Goal: Task Accomplishment & Management: Manage account settings

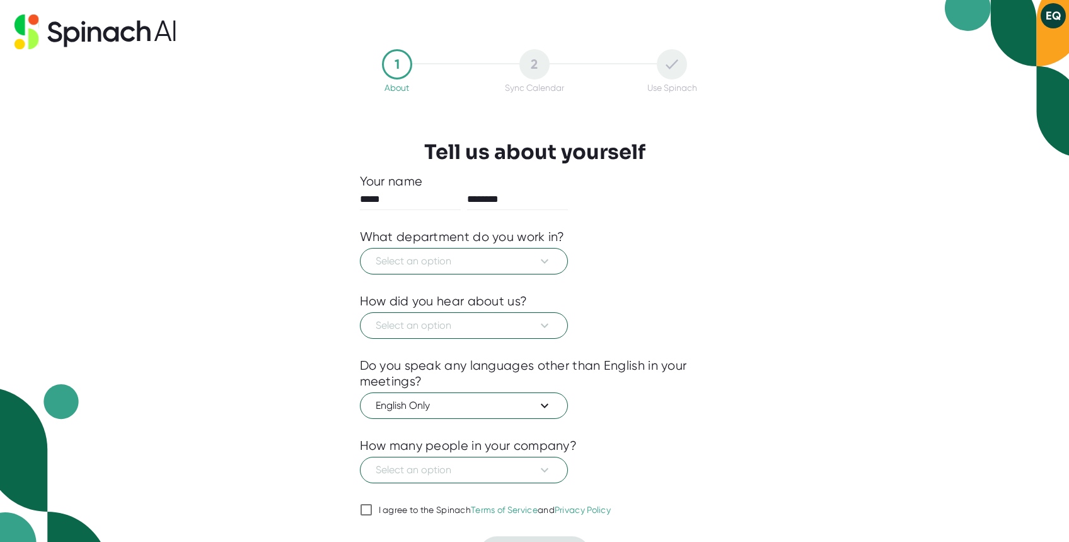
click at [845, 218] on div "1 About 2 Sync Calendar Use Spinach Tell us about yourself Your name ***** ****…" at bounding box center [534, 271] width 1069 height 542
click at [527, 260] on span "Select an option" at bounding box center [464, 260] width 177 height 15
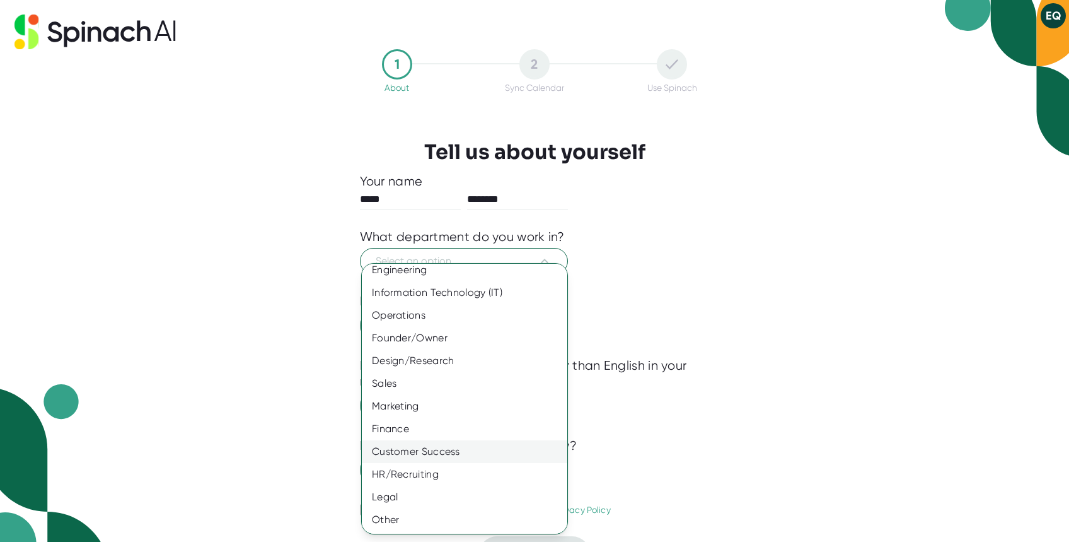
scroll to position [30, 0]
click at [453, 448] on div "Customer Success" at bounding box center [465, 451] width 206 height 23
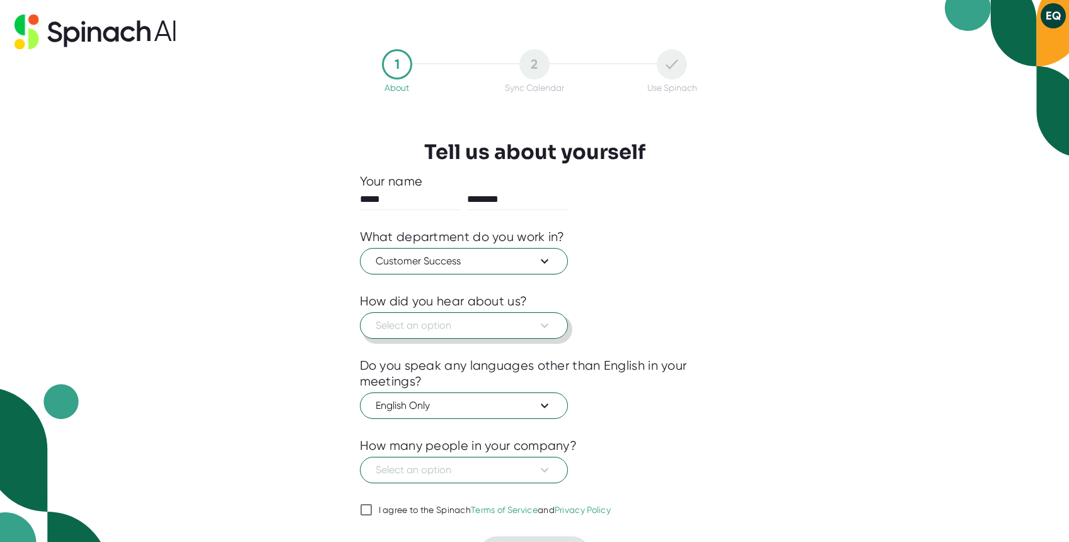
click at [460, 326] on span "Select an option" at bounding box center [464, 325] width 177 height 15
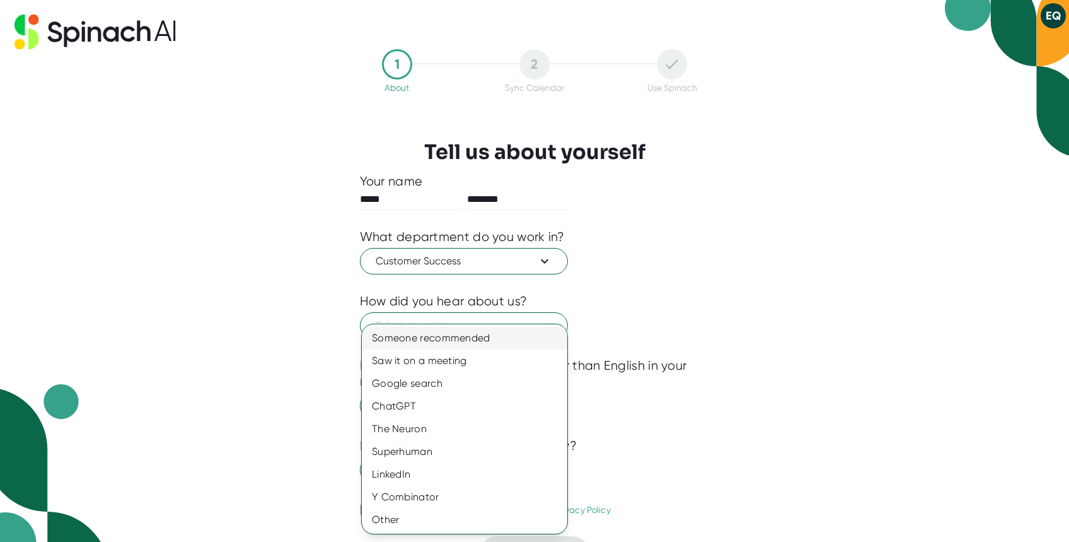
click at [467, 334] on div "Someone recommended" at bounding box center [465, 338] width 206 height 23
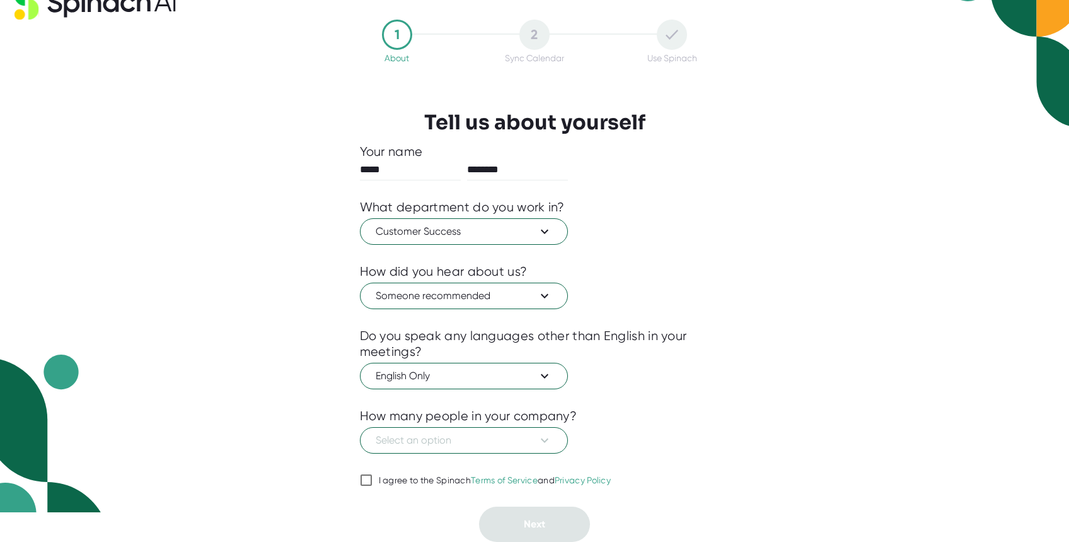
scroll to position [30, 0]
click at [471, 438] on span "Select an option" at bounding box center [464, 440] width 177 height 15
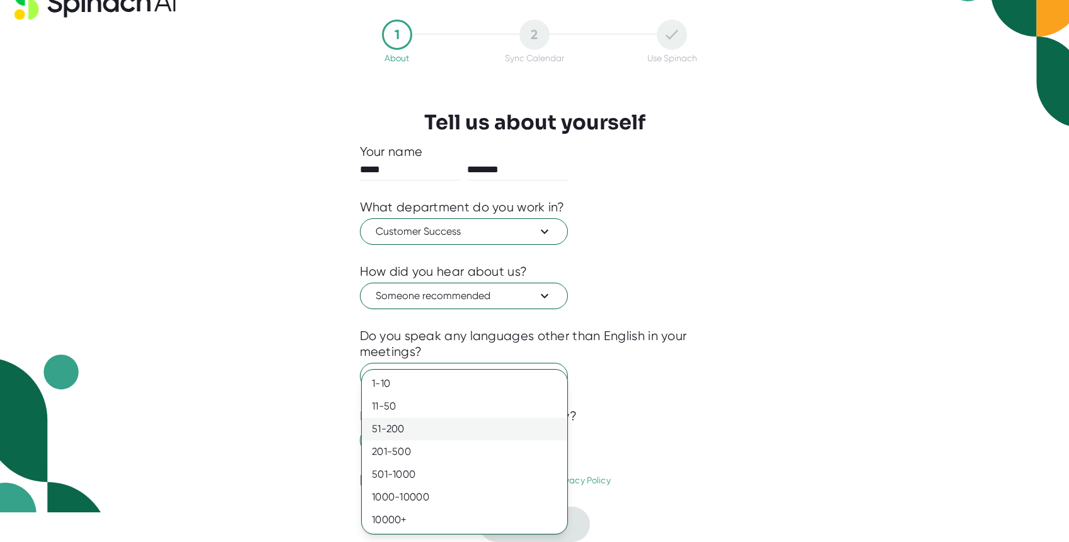
click at [430, 438] on div "51-200" at bounding box center [465, 428] width 206 height 23
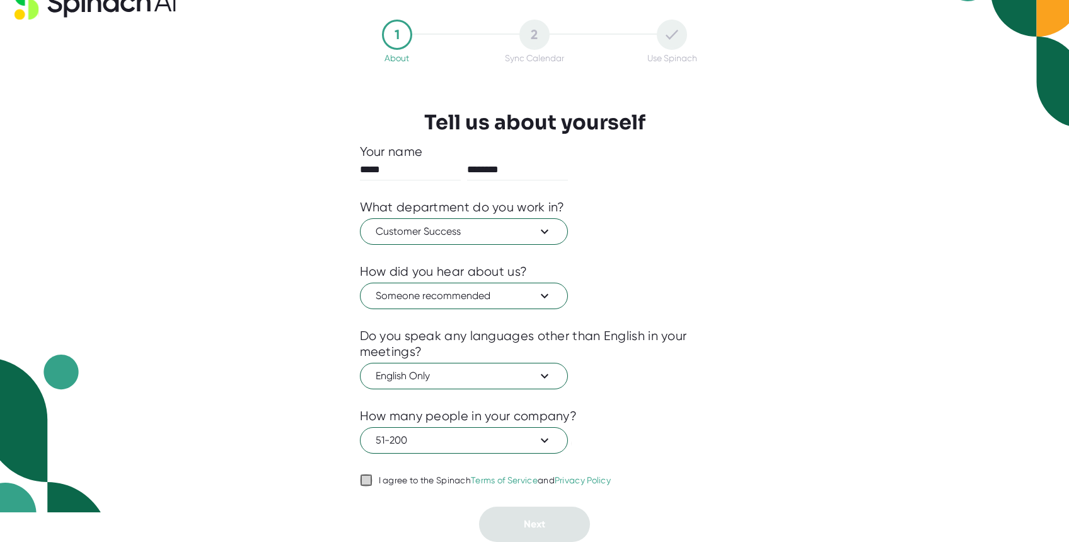
click at [368, 482] on input "I agree to the Spinach Terms of Service and Privacy Policy" at bounding box center [366, 479] width 13 height 15
checkbox input "true"
click at [538, 522] on span "Next" at bounding box center [534, 524] width 21 height 12
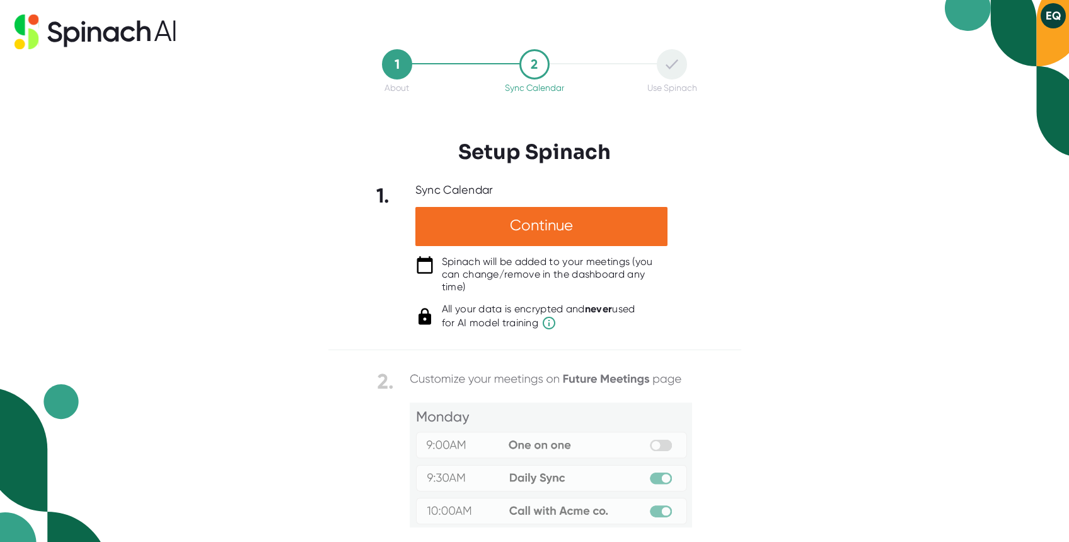
scroll to position [0, 0]
click at [590, 234] on div "Continue" at bounding box center [542, 226] width 252 height 39
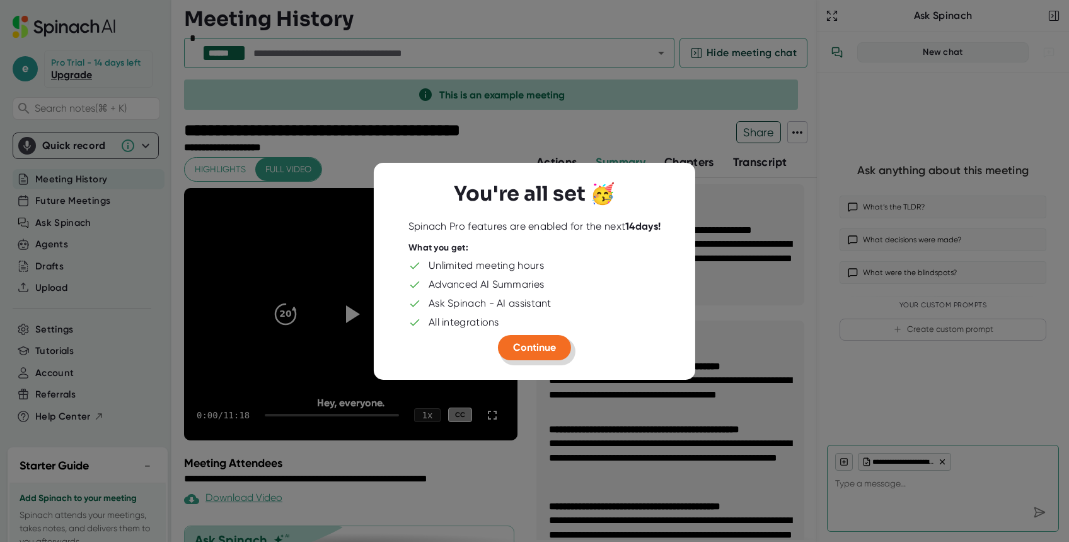
click at [550, 345] on span "Continue" at bounding box center [534, 347] width 43 height 12
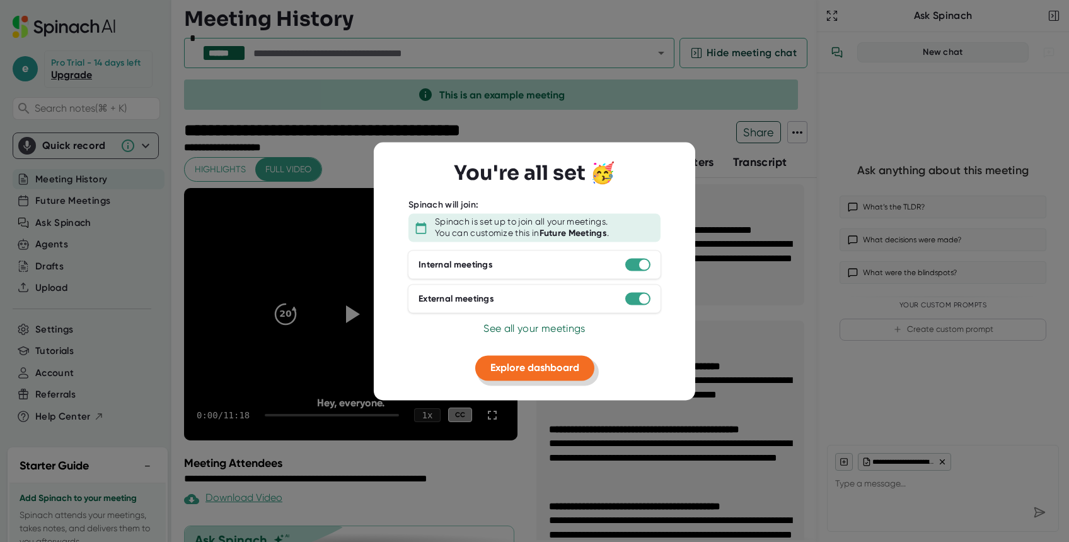
click at [544, 363] on span "Explore dashboard" at bounding box center [535, 368] width 89 height 12
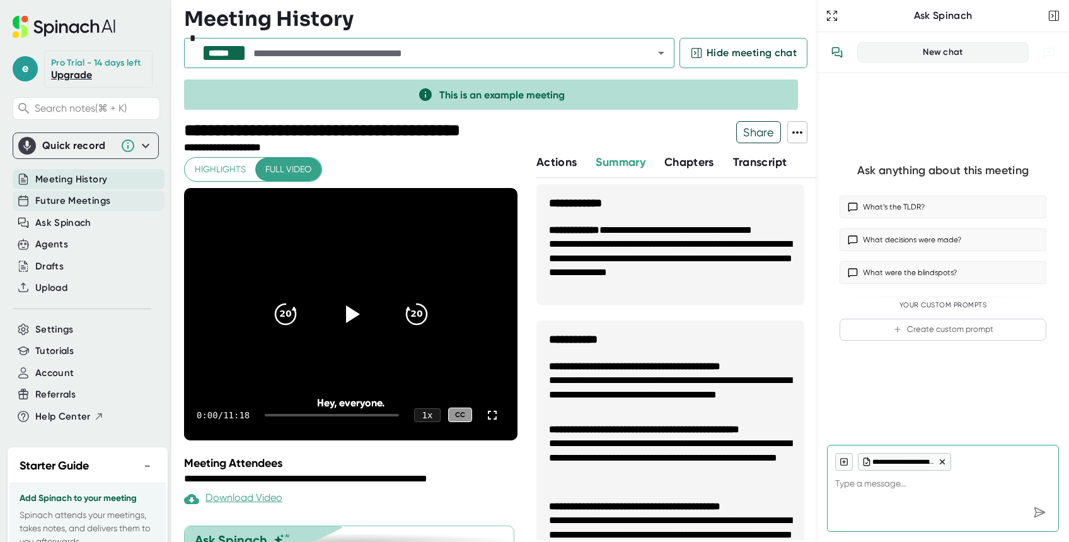
type textarea "x"
click at [116, 197] on div "Future Meetings" at bounding box center [89, 200] width 152 height 21
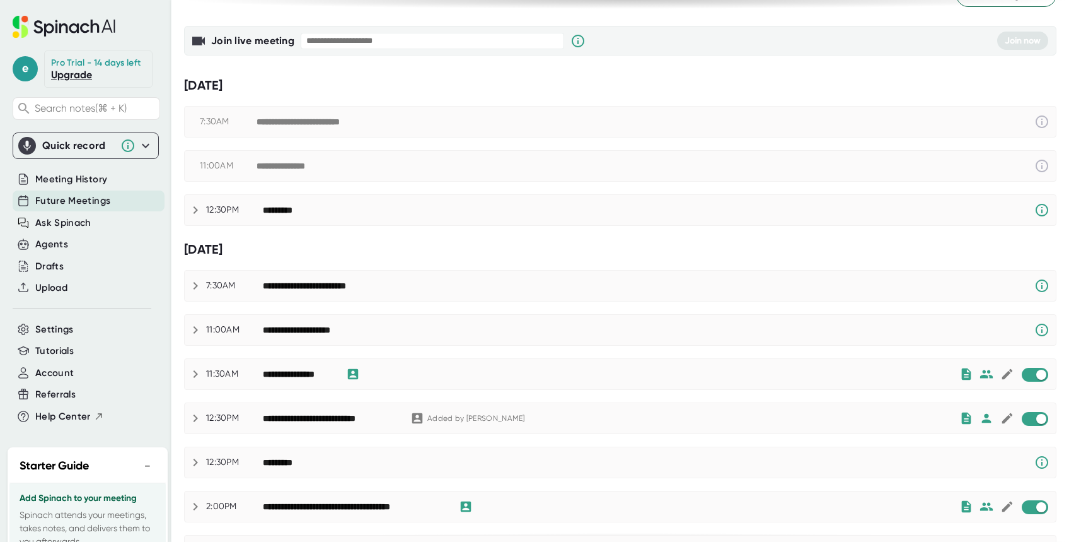
scroll to position [71, 0]
click at [196, 371] on icon at bounding box center [195, 373] width 15 height 15
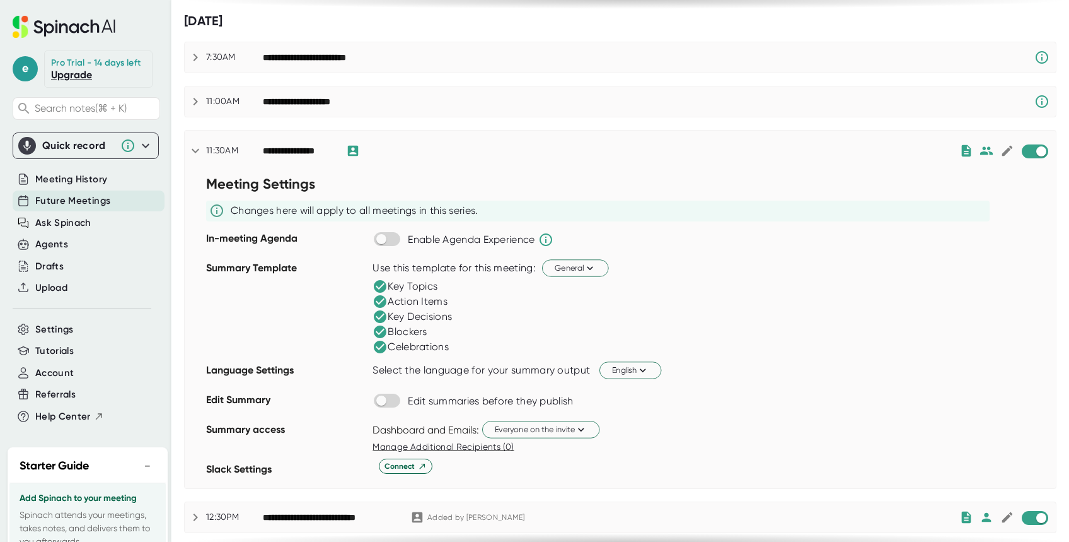
scroll to position [370, 0]
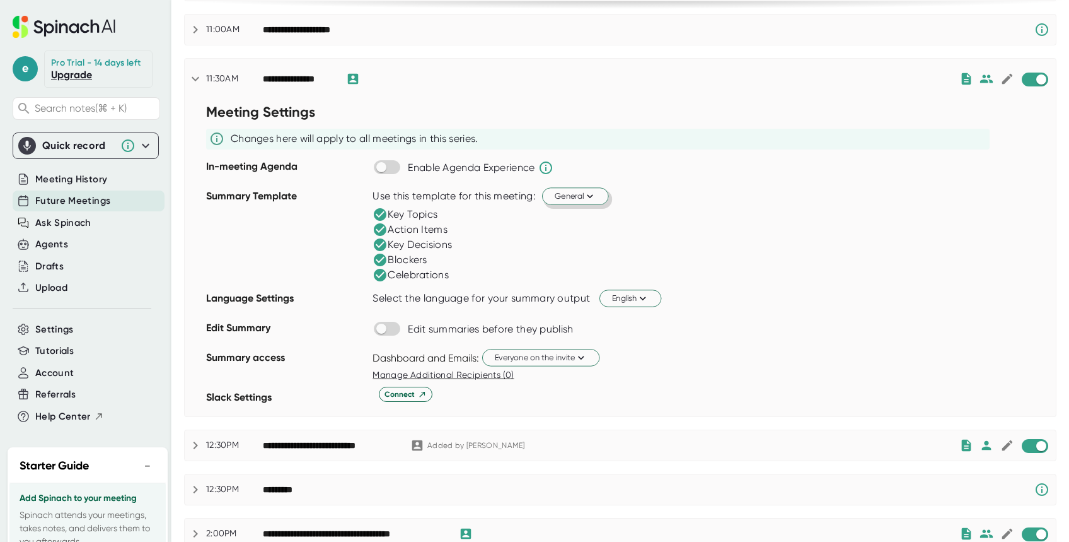
click at [594, 195] on icon at bounding box center [590, 196] width 12 height 12
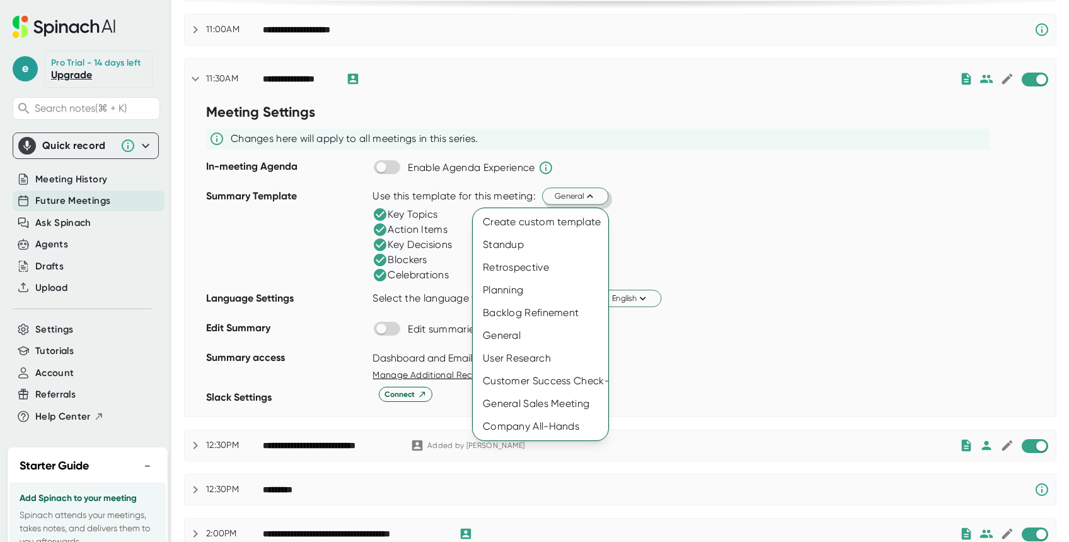
click at [632, 177] on div at bounding box center [534, 271] width 1069 height 542
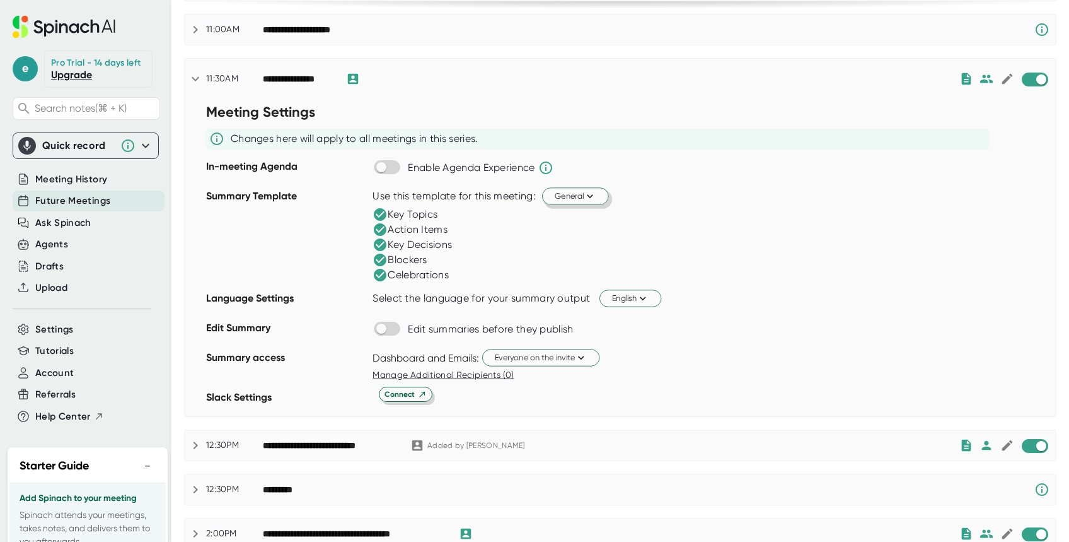
click at [395, 397] on span "Connect" at bounding box center [406, 393] width 42 height 11
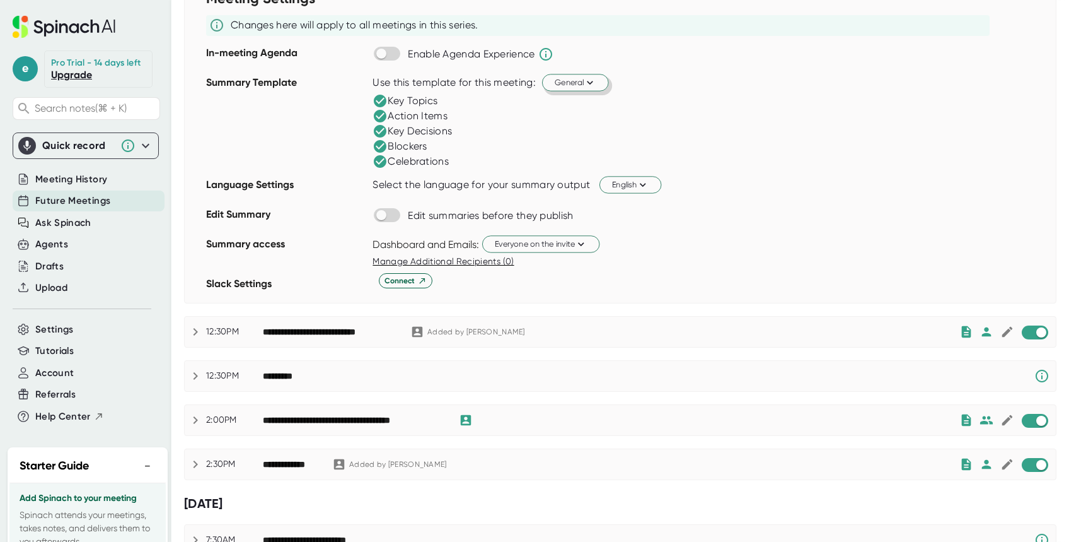
scroll to position [484, 0]
click at [195, 329] on icon at bounding box center [196, 331] width 4 height 8
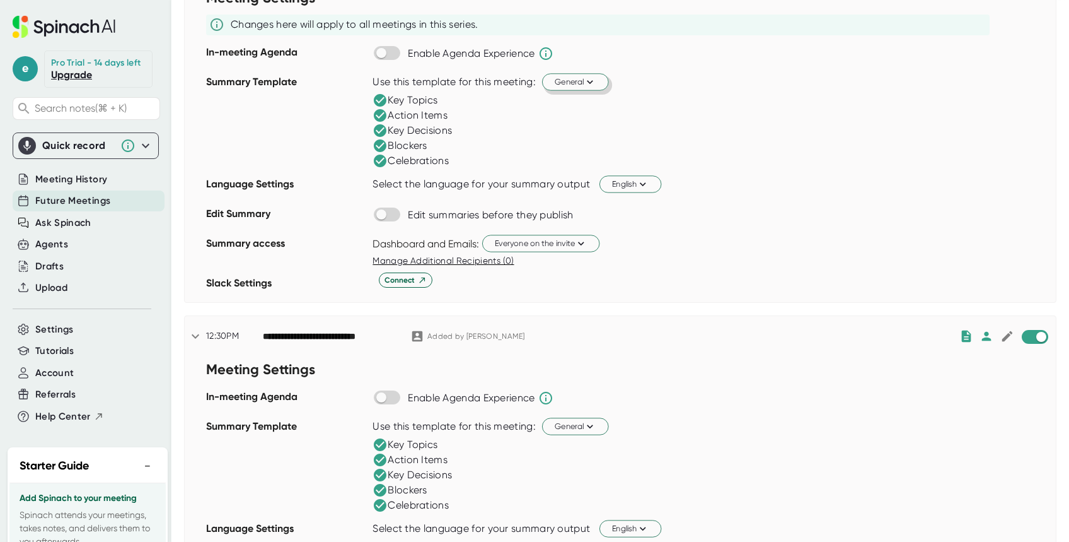
click at [195, 329] on icon at bounding box center [195, 336] width 15 height 15
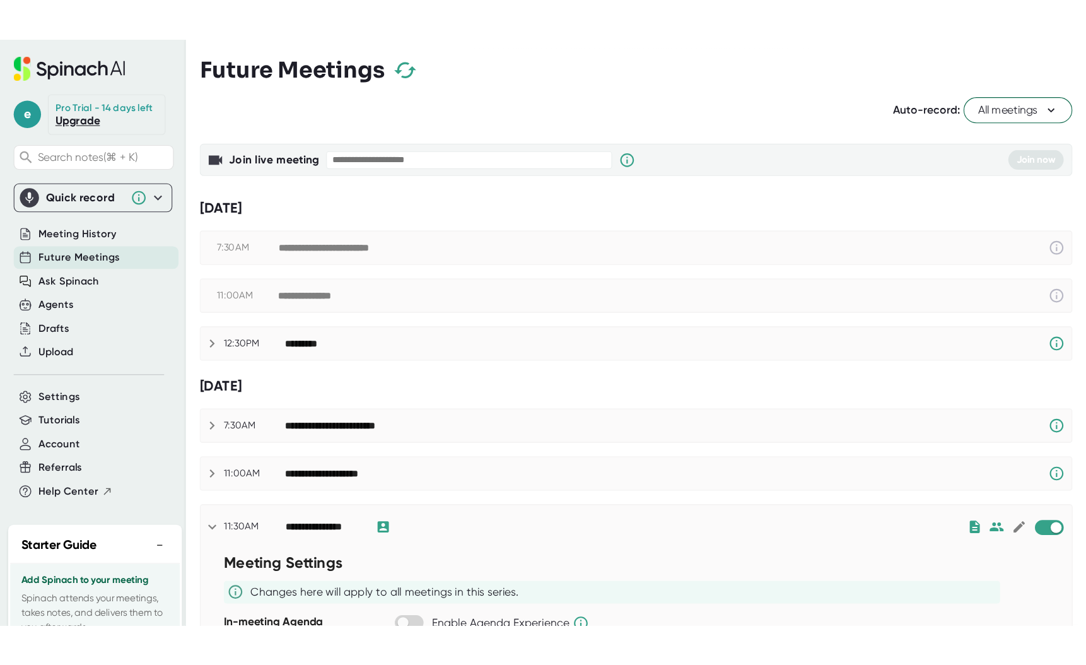
scroll to position [0, 0]
